Goal: Obtain resource: Download file/media

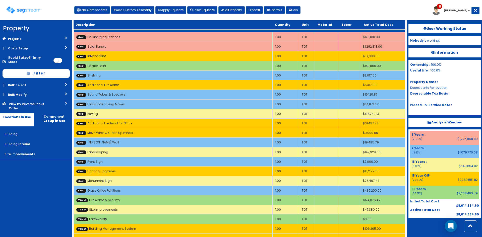
scroll to position [33, 0]
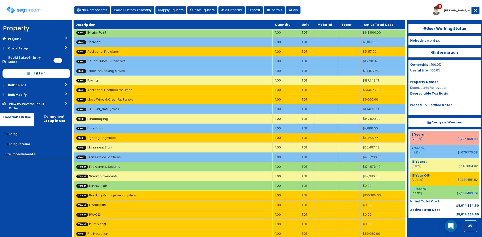
click at [345, 9] on div "Toggle navigation Add Components Add Custom Assembly Apply Squeeze Reset Squeez…" at bounding box center [241, 12] width 477 height 16
click at [345, 7] on div "Toggle navigation Add Components Add Custom Assembly Apply Squeeze Reset Squeez…" at bounding box center [241, 12] width 477 height 16
click at [27, 192] on nav "Property DB Projects Recent Properties [PERSON_NAME] Pool &Spa [GEOGRAPHIC_DATA…" at bounding box center [36, 128] width 72 height 217
click at [9, 177] on nav "Property DB Projects Recent Properties [PERSON_NAME] Pool &Spa [GEOGRAPHIC_DATA…" at bounding box center [36, 128] width 72 height 217
click at [347, 13] on div "Toggle navigation Add Components Add Custom Assembly Apply Squeeze Reset Squeez…" at bounding box center [241, 12] width 477 height 16
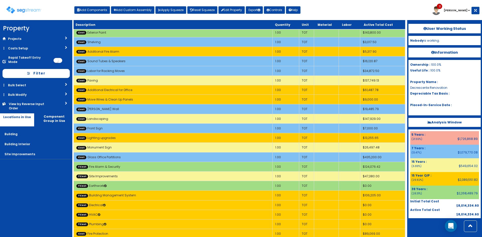
click at [348, 13] on div "Toggle navigation Add Components Add Custom Assembly Apply Squeeze Reset Squeez…" at bounding box center [241, 12] width 477 height 16
click at [329, 12] on div "Toggle navigation Add Components Add Custom Assembly Apply Squeeze Reset Squeez…" at bounding box center [241, 12] width 477 height 16
click at [326, 14] on div "Toggle navigation Add Components Add Custom Assembly Apply Squeeze Reset Squeez…" at bounding box center [241, 12] width 477 height 16
click at [384, 8] on div "Toggle navigation Add Components Add Custom Assembly Apply Squeeze Reset Squeez…" at bounding box center [241, 12] width 477 height 16
click at [346, 7] on div "Toggle navigation Add Components Add Custom Assembly Apply Squeeze Reset Squeez…" at bounding box center [241, 12] width 477 height 16
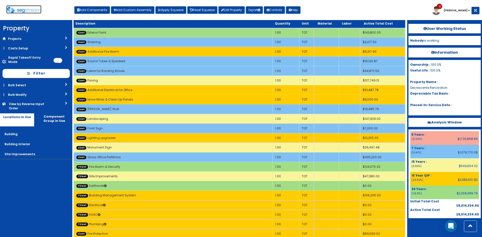
click at [23, 10] on img at bounding box center [23, 9] width 35 height 7
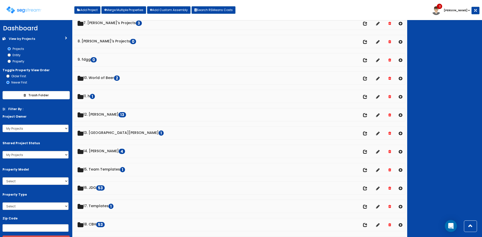
scroll to position [133, 0]
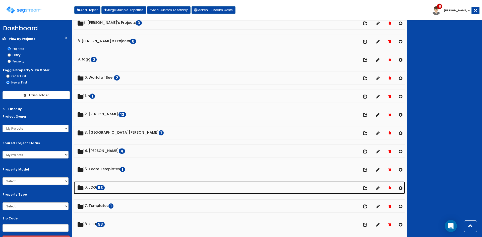
click at [93, 188] on link "16. JDG 53" at bounding box center [239, 188] width 331 height 13
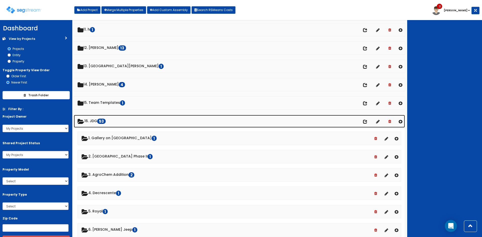
scroll to position [200, 0]
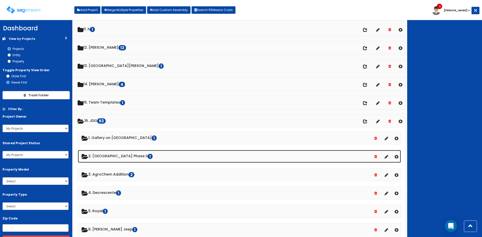
click at [132, 158] on link "2. Lexington Hills Phase II 1" at bounding box center [239, 156] width 323 height 13
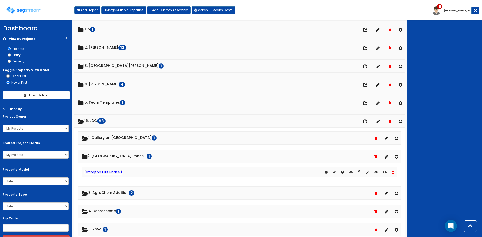
click at [120, 172] on link "Lexington Hills Phase II" at bounding box center [103, 172] width 38 height 5
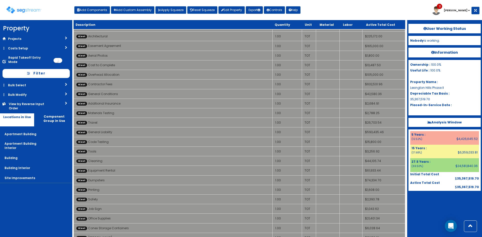
scroll to position [231, 0]
click at [258, 11] on button "Export" at bounding box center [254, 10] width 17 height 8
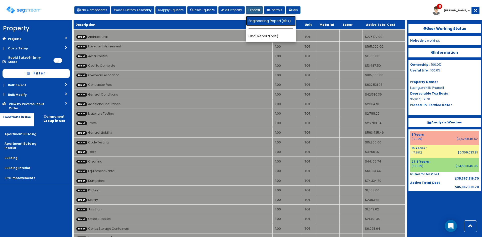
click at [261, 17] on link "Engineering Report(xlsx)" at bounding box center [271, 21] width 50 height 10
